Goal: Transaction & Acquisition: Obtain resource

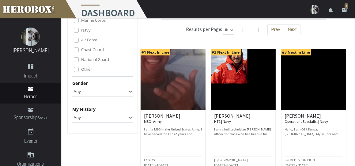
scroll to position [31, 0]
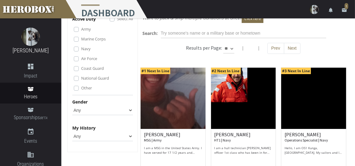
click at [81, 30] on label "Army" at bounding box center [86, 29] width 10 height 7
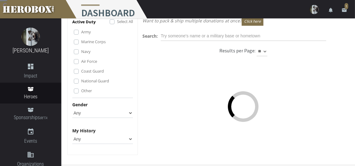
click at [81, 42] on label "Marine Corps" at bounding box center [93, 41] width 25 height 7
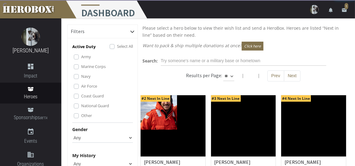
scroll to position [0, 0]
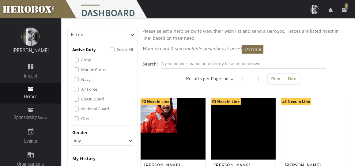
click at [81, 83] on label "Navy" at bounding box center [86, 79] width 10 height 7
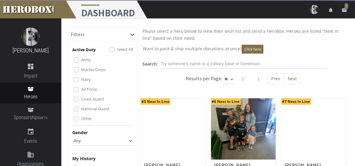
click at [81, 93] on label "Air Force" at bounding box center [89, 89] width 16 height 7
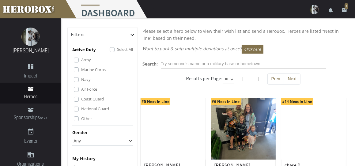
click at [81, 102] on label "Coast Guard" at bounding box center [92, 99] width 23 height 7
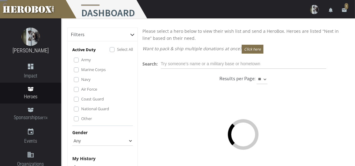
click at [81, 122] on label "Other" at bounding box center [86, 118] width 11 height 7
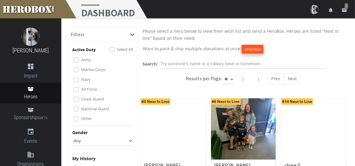
click at [252, 47] on button "Click here" at bounding box center [253, 49] width 22 height 9
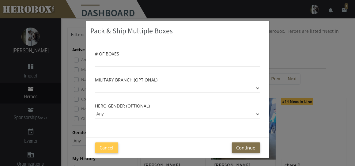
scroll to position [4, 0]
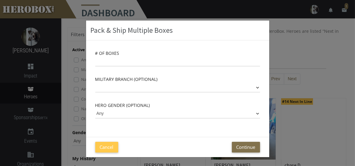
click at [80, 93] on div "Pack & Ship Multiple Boxes # of Boxes Military Branch (optional) Army Marine Co…" at bounding box center [177, 83] width 355 height 166
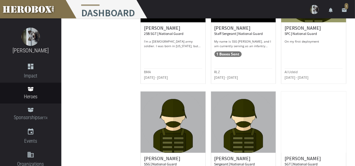
scroll to position [399, 0]
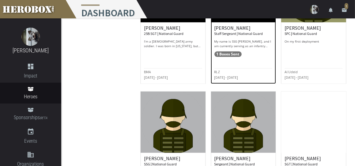
click at [232, 47] on div "[PERSON_NAME] Staff Sergeant | National Guard My name is SSG [PERSON_NAME], and…" at bounding box center [244, 36] width 58 height 23
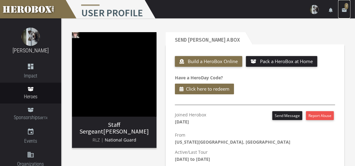
click at [346, 6] on span "1" at bounding box center [347, 6] width 4 height 6
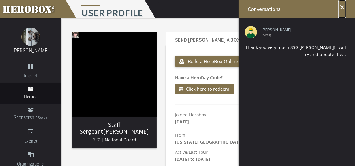
click at [342, 6] on icon "close" at bounding box center [342, 7] width 7 height 7
